Goal: Task Accomplishment & Management: Manage account settings

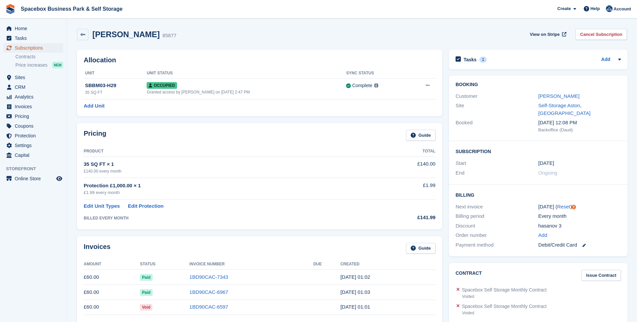
click at [33, 47] on span "Subscriptions" at bounding box center [35, 47] width 40 height 9
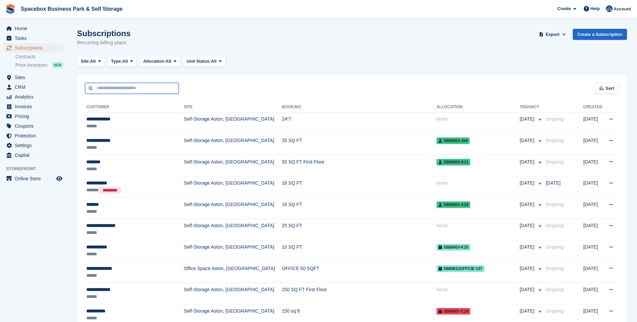
click at [100, 90] on input "text" at bounding box center [132, 88] width 94 height 11
type input "****"
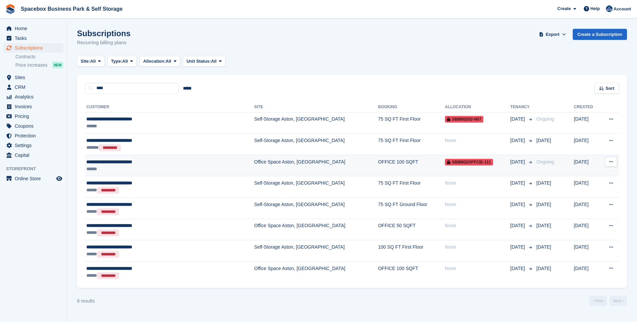
click at [256, 162] on td "Office Space Aston, [GEOGRAPHIC_DATA]" at bounding box center [316, 165] width 124 height 21
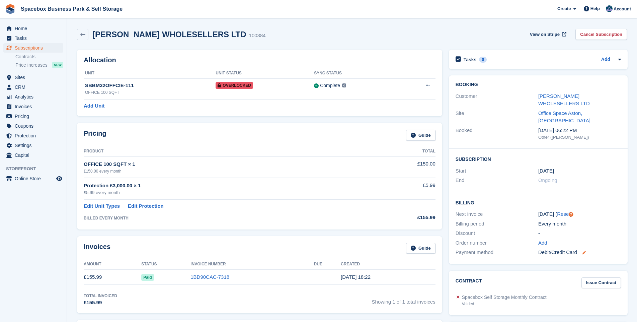
click at [584, 251] on icon at bounding box center [584, 252] width 3 height 3
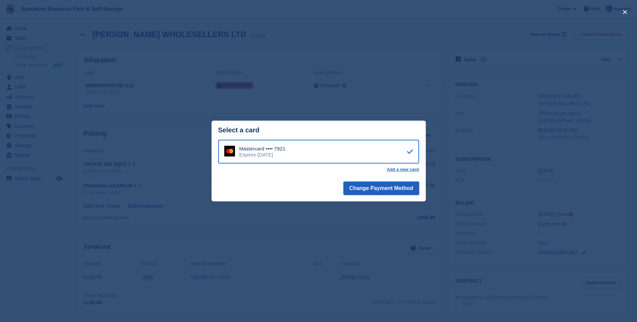
click at [384, 188] on button "Change Payment Method" at bounding box center [381, 187] width 75 height 13
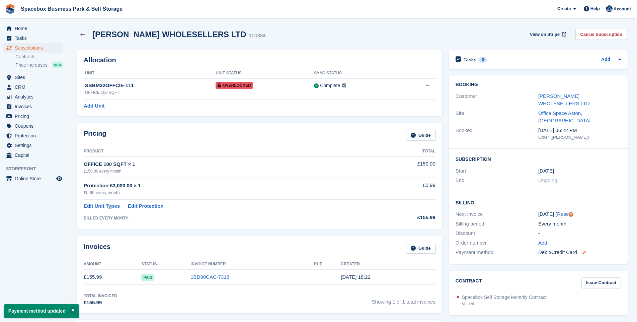
click at [583, 251] on icon at bounding box center [584, 252] width 3 height 3
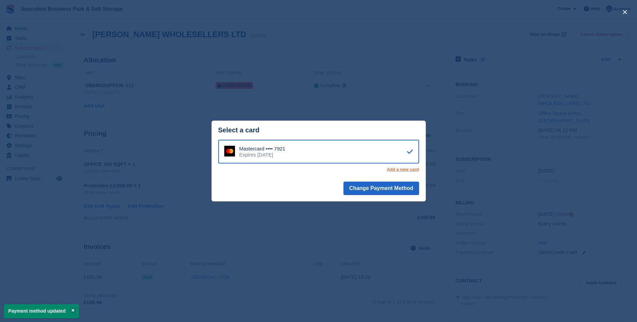
click at [407, 170] on link "Add a new card" at bounding box center [403, 169] width 32 height 5
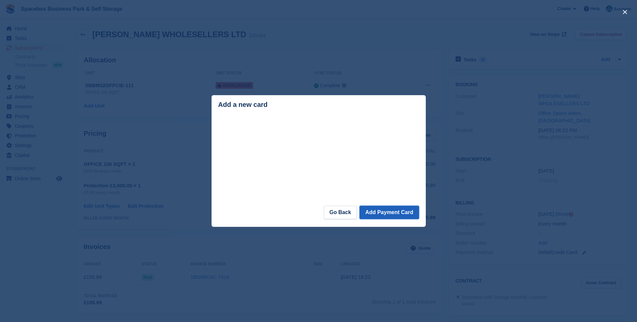
click at [390, 213] on button "Add Payment Card" at bounding box center [389, 212] width 59 height 13
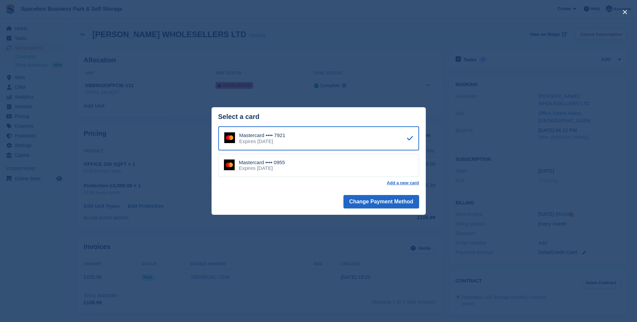
click at [379, 167] on div "Mastercard •••• 0955 Expires August 2028" at bounding box center [318, 165] width 201 height 23
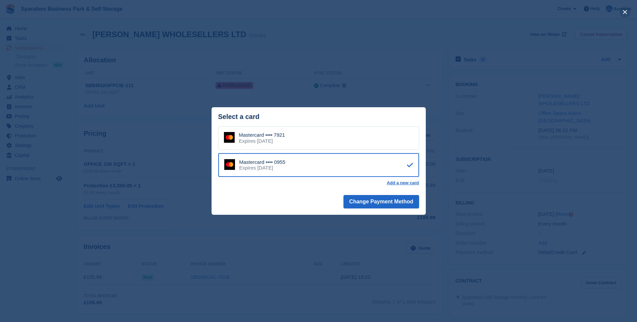
click at [625, 10] on button "close" at bounding box center [625, 12] width 11 height 11
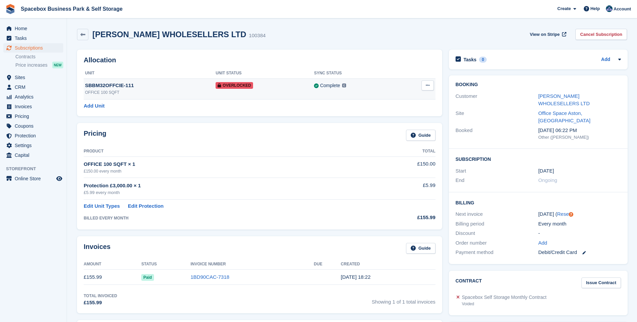
click at [426, 86] on icon at bounding box center [428, 85] width 4 height 4
click at [382, 100] on p "Remove Overlock" at bounding box center [402, 98] width 58 height 9
click at [105, 86] on div "SBBM32OFFCIE-111" at bounding box center [150, 86] width 131 height 8
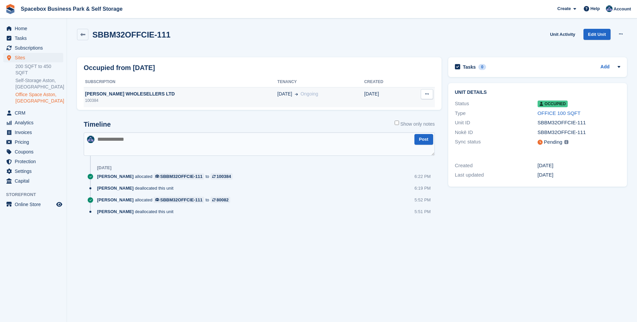
click at [110, 92] on div "[PERSON_NAME] WHOLESELLERS LTD" at bounding box center [181, 93] width 194 height 7
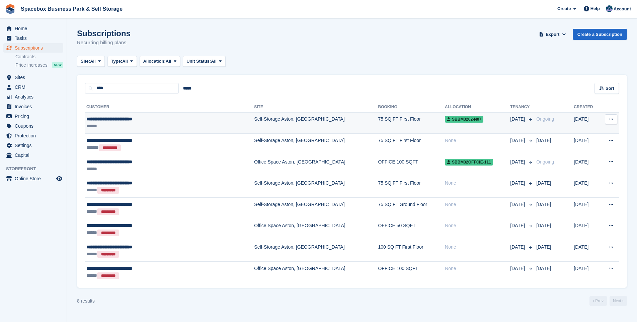
click at [254, 120] on td "Self-Storage Aston, [GEOGRAPHIC_DATA]" at bounding box center [316, 122] width 124 height 21
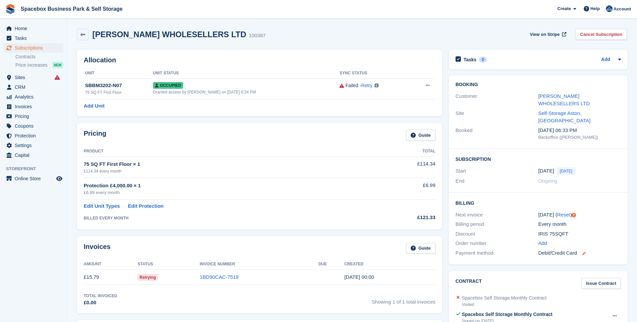
click at [583, 251] on icon at bounding box center [584, 252] width 3 height 3
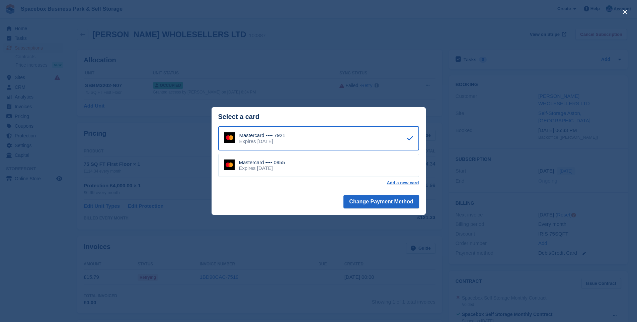
click at [359, 164] on div "Mastercard •••• 0955 Expires August 2028" at bounding box center [318, 165] width 201 height 23
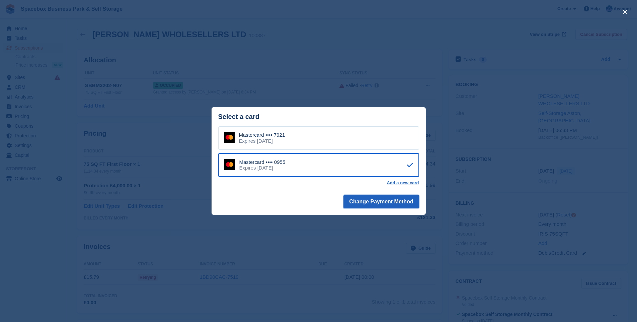
click at [383, 203] on button "Change Payment Method" at bounding box center [381, 201] width 75 height 13
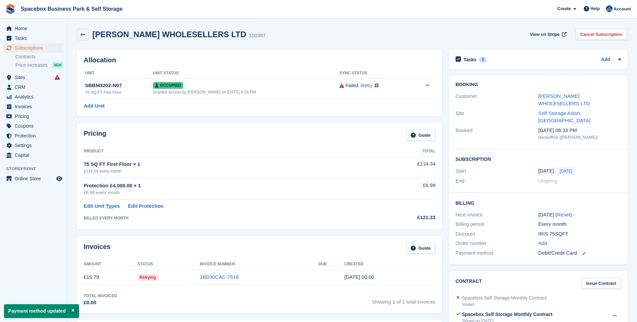
click at [584, 251] on icon at bounding box center [584, 252] width 3 height 3
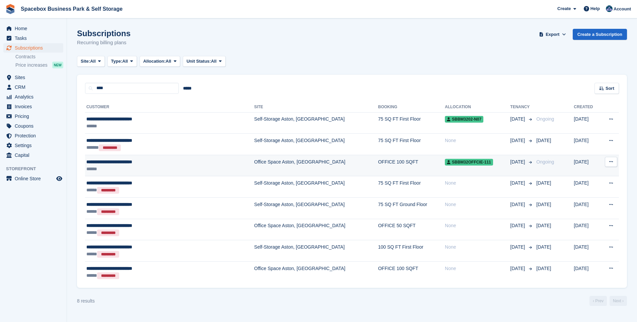
click at [254, 159] on td "Office Space Aston, [GEOGRAPHIC_DATA]" at bounding box center [316, 165] width 124 height 21
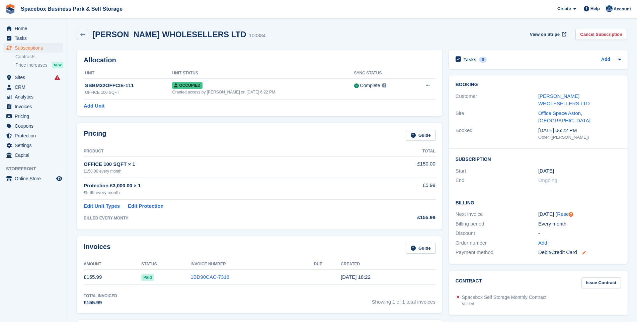
click at [583, 251] on icon at bounding box center [584, 252] width 3 height 3
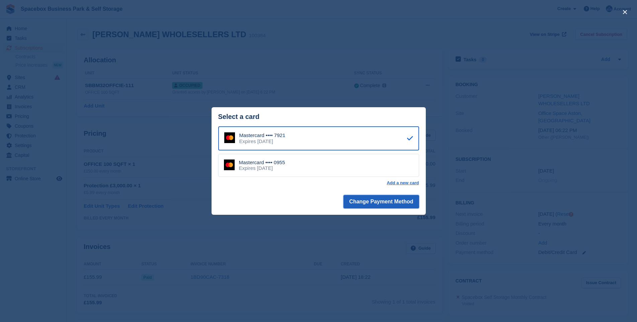
click at [400, 203] on button "Change Payment Method" at bounding box center [381, 201] width 75 height 13
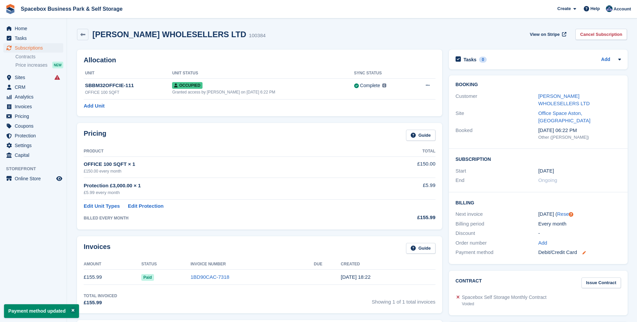
click at [584, 251] on icon at bounding box center [584, 252] width 3 height 3
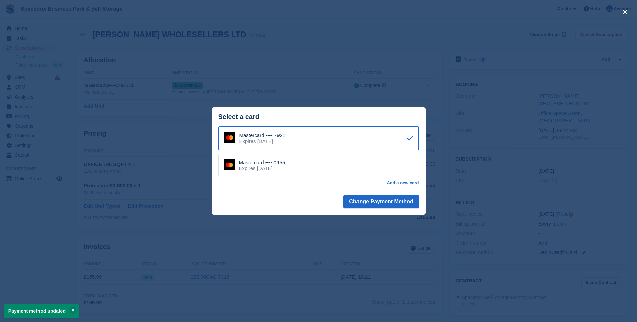
click at [407, 160] on div "Mastercard •••• 0955 Expires August 2028" at bounding box center [318, 165] width 201 height 23
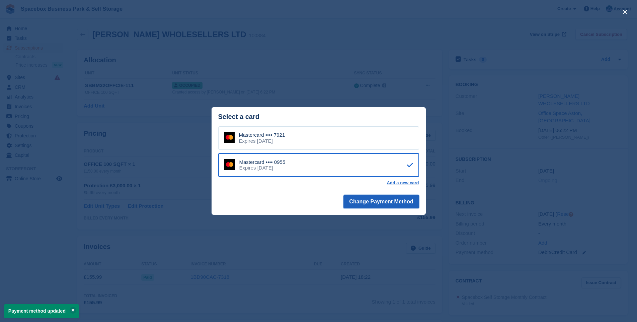
click at [397, 200] on button "Change Payment Method" at bounding box center [381, 201] width 75 height 13
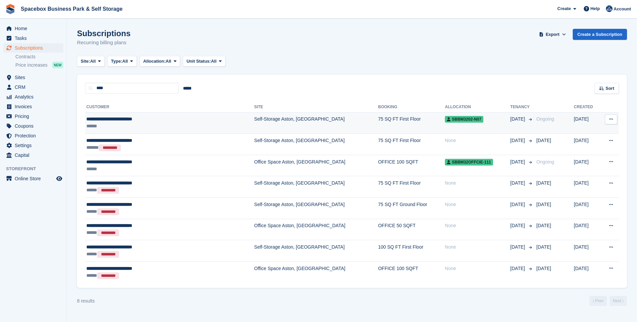
click at [254, 120] on td "Self-Storage Aston, [GEOGRAPHIC_DATA]" at bounding box center [316, 122] width 124 height 21
